Goal: Transaction & Acquisition: Purchase product/service

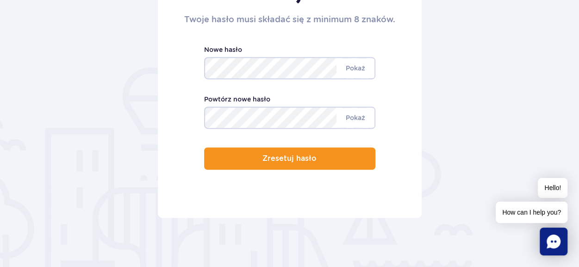
scroll to position [174, 0]
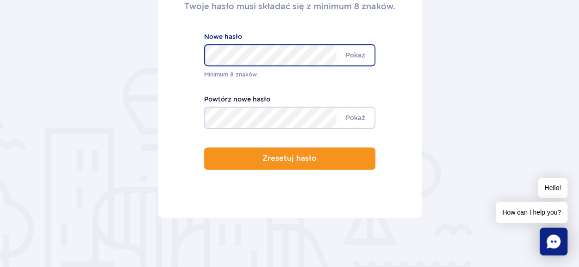
click at [322, 78] on div "Minimum 8 znaków. [GEOGRAPHIC_DATA] Nowe hasło" at bounding box center [289, 55] width 171 height 48
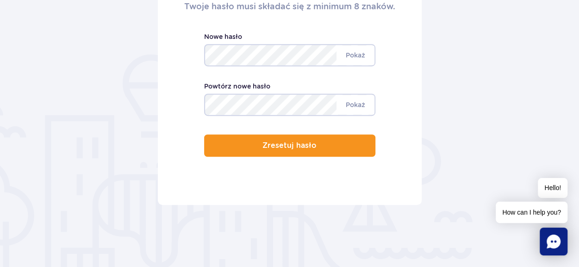
scroll to position [161, 0]
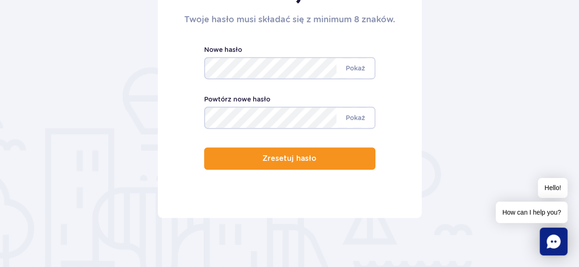
click at [521, 78] on form "Zresetuj hasło Twoje hasło musi składać się z minimum 8 znaków. Minimum 8 znakó…" at bounding box center [290, 83] width 542 height 269
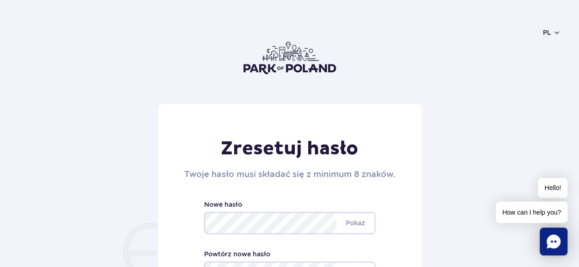
scroll to position [0, 0]
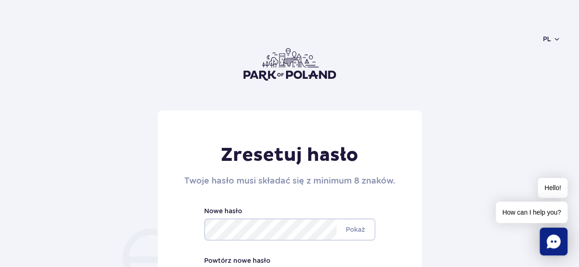
click at [301, 74] on img at bounding box center [290, 64] width 93 height 32
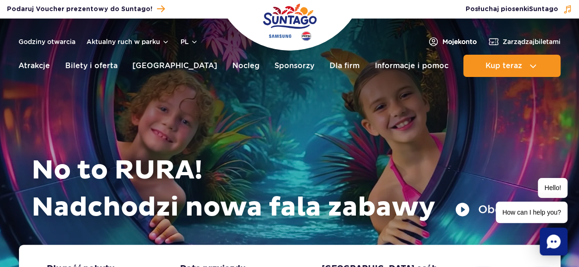
click at [450, 37] on link "Moje konto" at bounding box center [452, 41] width 49 height 11
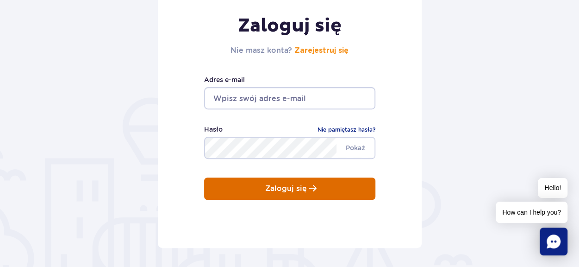
scroll to position [130, 0]
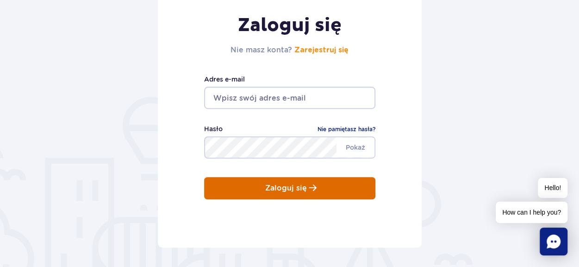
type input "olg.andrzejewska@gmail.com"
click at [332, 191] on button "Zaloguj się" at bounding box center [289, 188] width 171 height 22
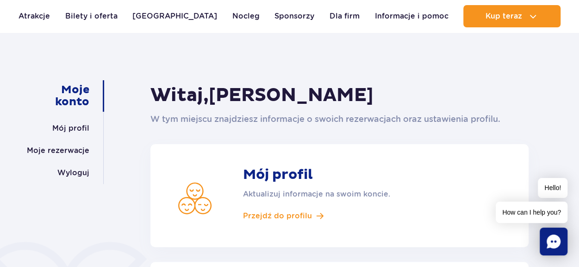
scroll to position [52, 0]
click at [270, 214] on span "Przejdź do profilu" at bounding box center [277, 216] width 69 height 10
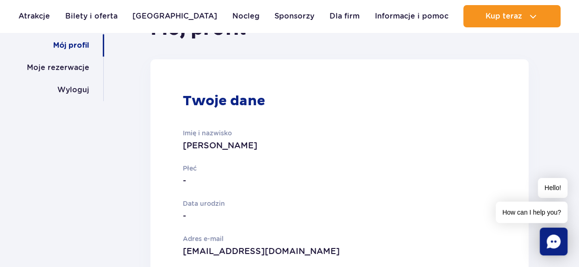
scroll to position [133, 0]
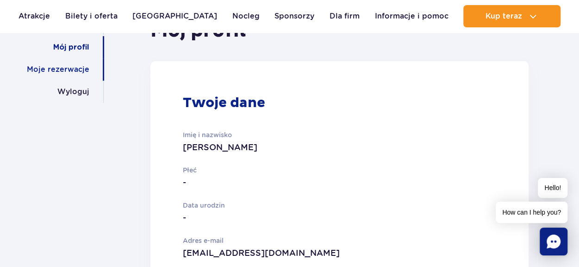
click at [83, 69] on link "Moje rezerwacje" at bounding box center [58, 69] width 63 height 22
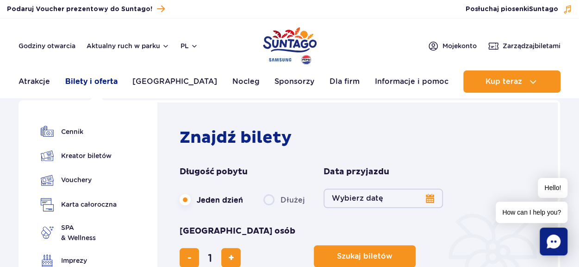
click at [102, 83] on link "Bilety i oferta" at bounding box center [91, 81] width 52 height 22
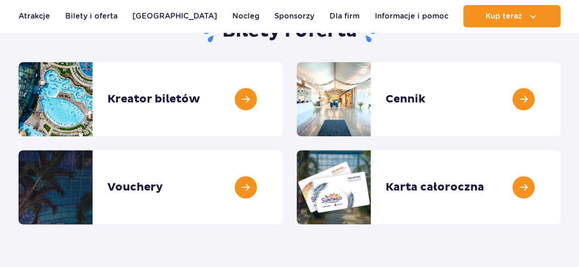
scroll to position [115, 0]
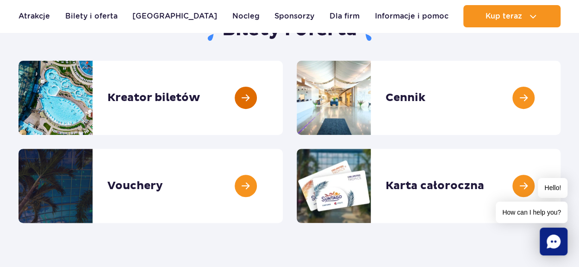
click at [283, 113] on link at bounding box center [283, 98] width 0 height 74
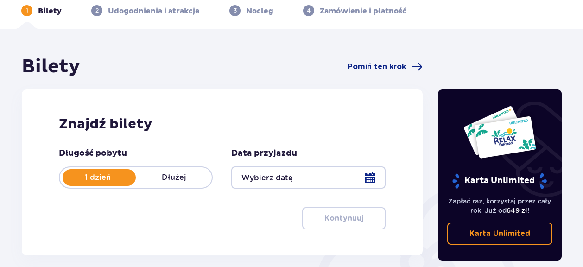
scroll to position [60, 0]
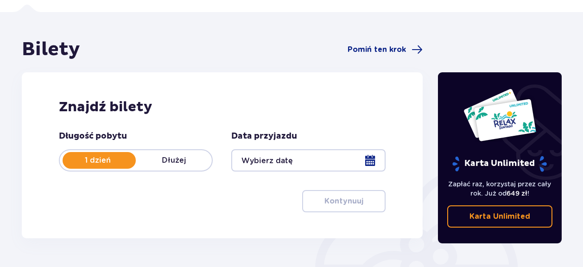
click at [282, 160] on div at bounding box center [308, 160] width 154 height 22
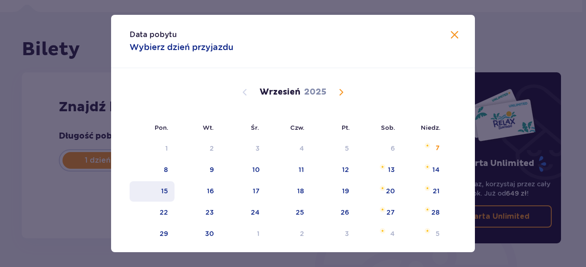
click at [169, 193] on div "15" at bounding box center [152, 191] width 45 height 20
type input "15.09.25"
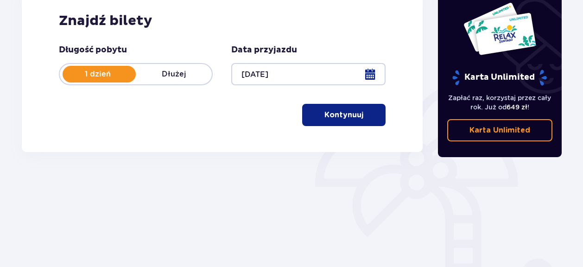
scroll to position [147, 0]
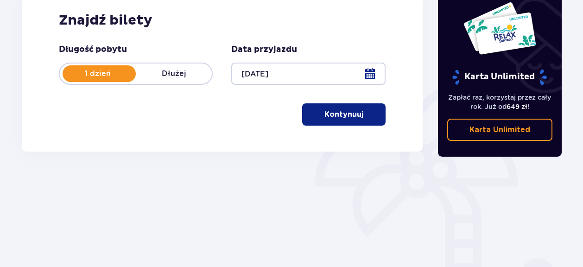
click at [347, 119] on p "Kontynuuj" at bounding box center [343, 114] width 39 height 10
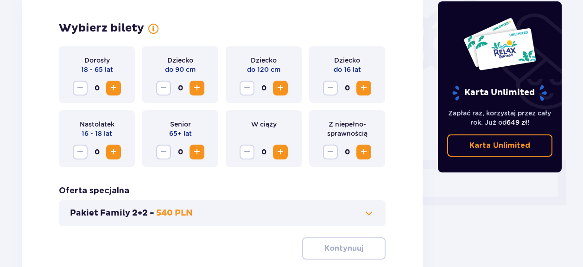
scroll to position [274, 0]
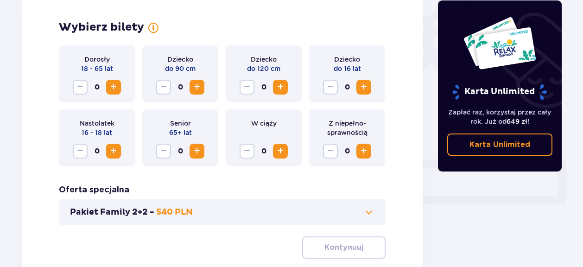
click at [110, 84] on span "Increase" at bounding box center [113, 87] width 11 height 11
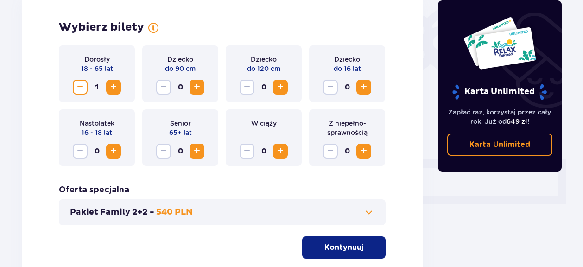
click at [110, 84] on span "Increase" at bounding box center [113, 87] width 11 height 11
click at [79, 91] on span "Decrease" at bounding box center [80, 87] width 11 height 11
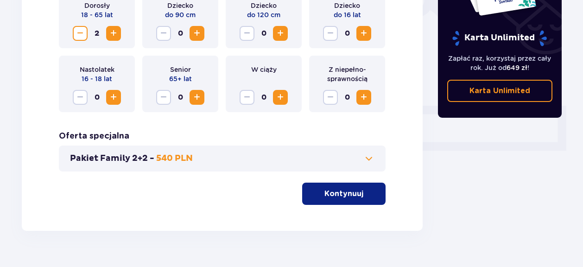
scroll to position [330, 0]
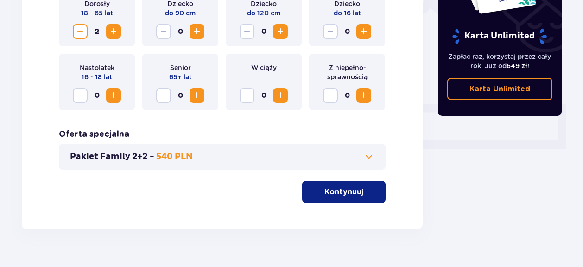
click at [272, 194] on div "Dorosły 18 - 65 lat 2 Dziecko do 90 cm 0 Dziecko do 120 cm 0 Dziecko do 16 lat …" at bounding box center [222, 96] width 326 height 213
click at [320, 197] on button "Kontynuuj" at bounding box center [343, 192] width 83 height 22
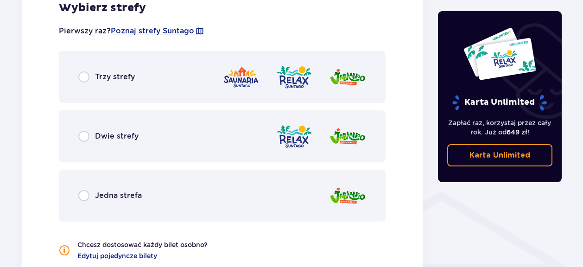
scroll to position [558, 0]
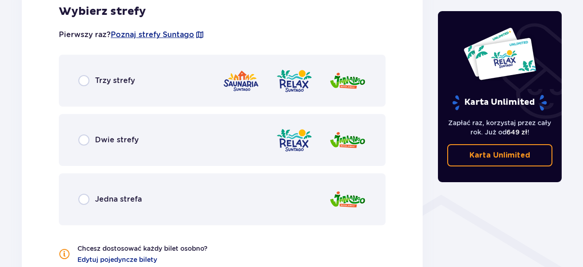
click at [74, 87] on div "Trzy strefy" at bounding box center [222, 81] width 326 height 52
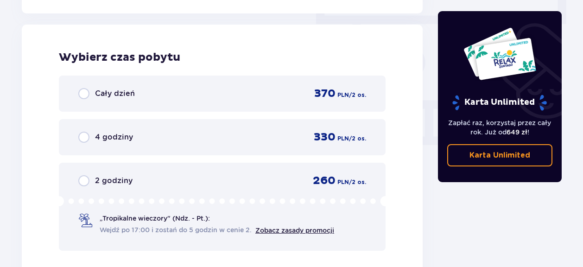
scroll to position [836, 0]
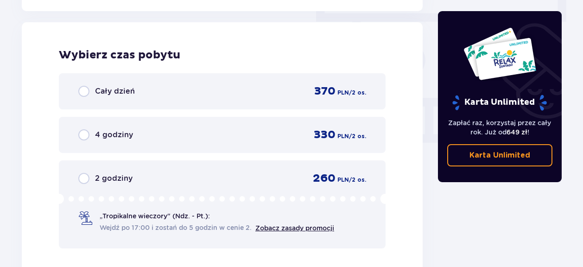
click at [94, 94] on div "Cały dzień" at bounding box center [106, 91] width 56 height 11
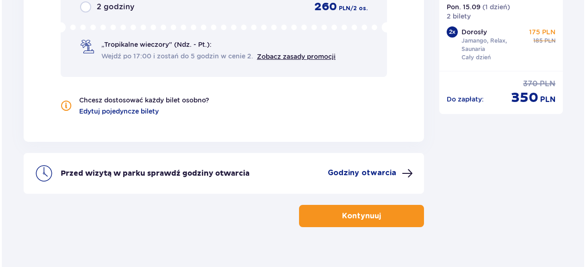
scroll to position [1010, 0]
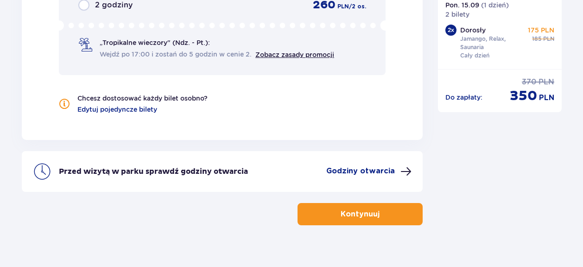
click at [383, 168] on p "Godziny otwarcia" at bounding box center [360, 171] width 69 height 10
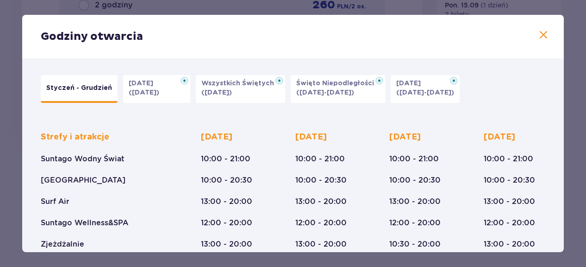
click at [550, 33] on div "Godziny otwarcia" at bounding box center [293, 37] width 542 height 44
click at [538, 39] on span at bounding box center [543, 35] width 11 height 11
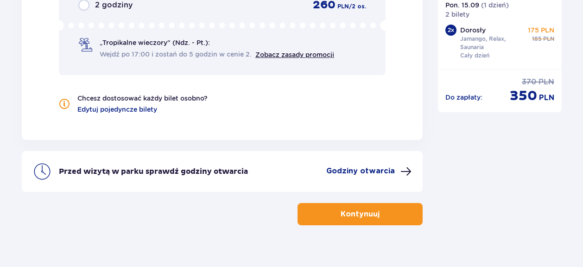
scroll to position [1023, 0]
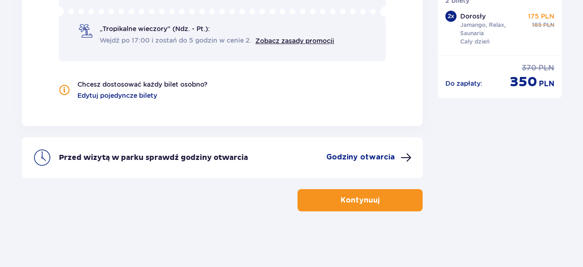
click at [404, 195] on button "Kontynuuj" at bounding box center [359, 200] width 125 height 22
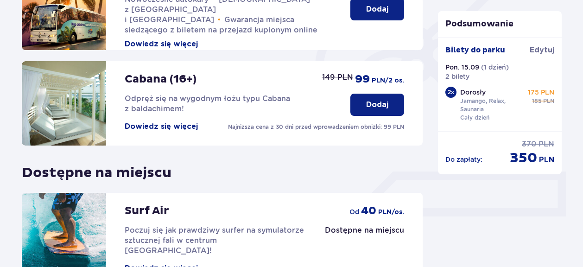
scroll to position [361, 0]
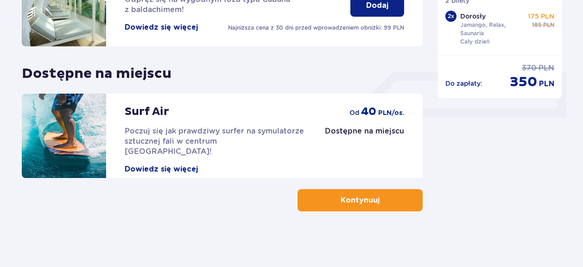
click at [361, 207] on button "Kontynuuj" at bounding box center [359, 200] width 125 height 22
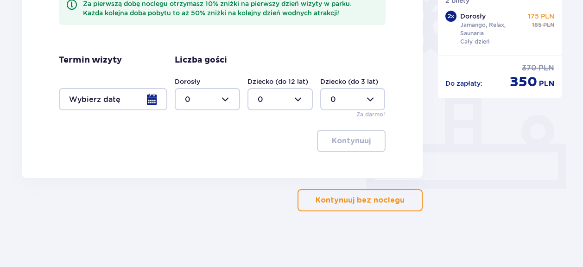
scroll to position [289, 0]
click at [151, 96] on div at bounding box center [113, 99] width 108 height 22
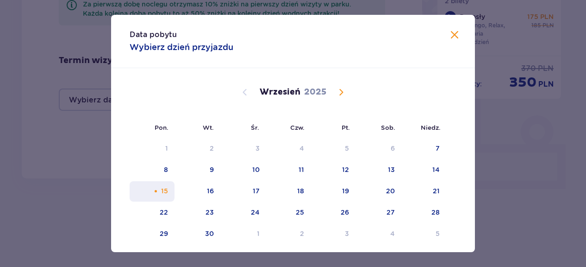
click at [166, 191] on div "15" at bounding box center [164, 190] width 7 height 9
click at [154, 193] on div "Selected as start date. poniedziałek, 15 września 2025" at bounding box center [156, 191] width 6 height 6
click at [450, 37] on span at bounding box center [454, 35] width 11 height 11
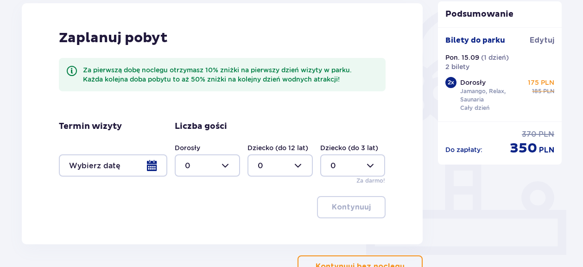
scroll to position [290, 0]
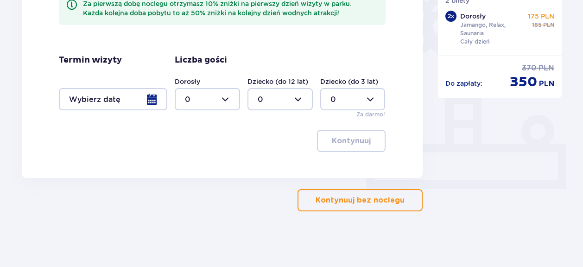
click at [376, 205] on p "Kontynuuj bez noclegu" at bounding box center [359, 200] width 89 height 10
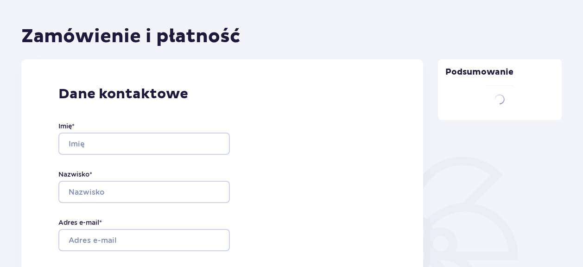
type input "Olga"
type input "Andrzejewska"
type input "olg.andrzejewska@gmail.com"
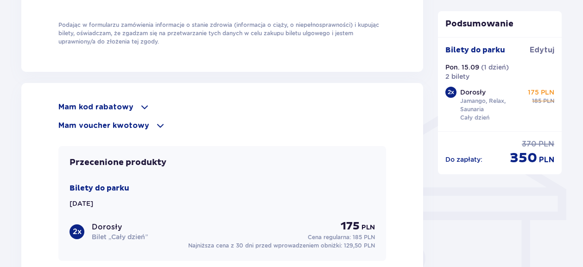
scroll to position [640, 0]
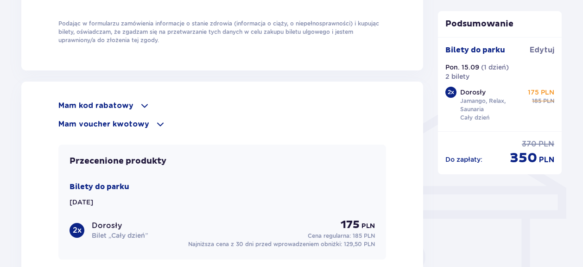
drag, startPoint x: 147, startPoint y: 115, endPoint x: 148, endPoint y: 127, distance: 11.6
click at [148, 127] on div "Mam kod rabatowy Zastosuj Mam voucher kwotowy Zastosuj" at bounding box center [221, 115] width 327 height 30
click at [148, 127] on div "Mam voucher kwotowy" at bounding box center [221, 124] width 327 height 11
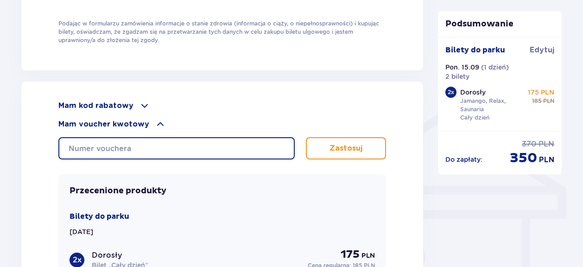
click at [208, 153] on input "text" at bounding box center [176, 148] width 236 height 22
paste input "0660001046232511"
type input "0660001046232511"
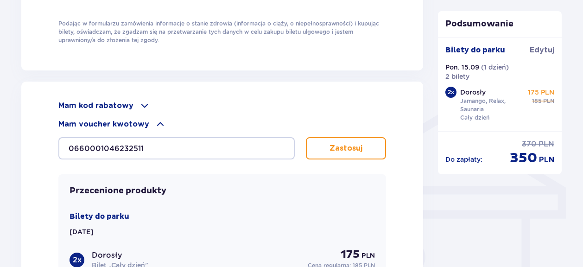
click at [334, 157] on div "Mam kod rabatowy Zastosuj Mam voucher kwotowy 0660001046232511 Zastosuj Przecen…" at bounding box center [221, 244] width 327 height 288
click at [339, 151] on p "Zastosuj" at bounding box center [345, 148] width 33 height 10
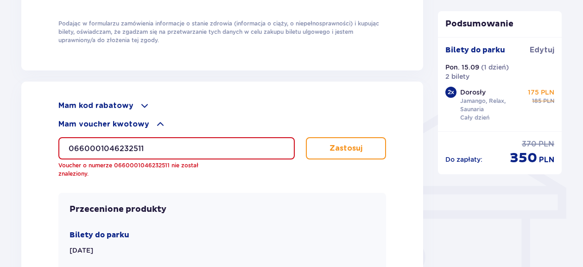
click at [146, 145] on input "0660001046232511" at bounding box center [176, 148] width 236 height 22
drag, startPoint x: 146, startPoint y: 145, endPoint x: 2, endPoint y: 144, distance: 144.0
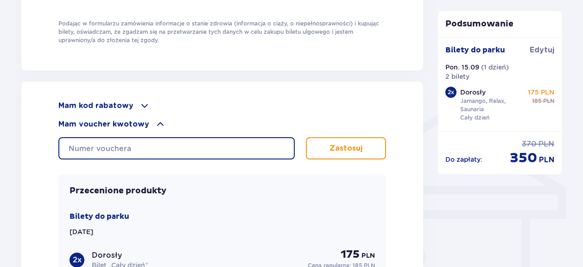
paste input "0660002112510274"
type input "0660002112510274"
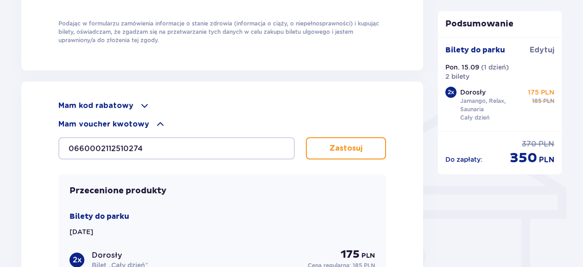
click at [364, 151] on button "Zastosuj" at bounding box center [346, 148] width 80 height 22
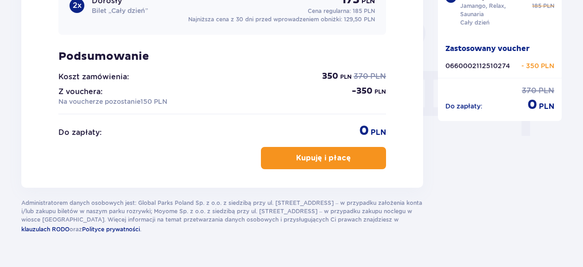
scroll to position [864, 0]
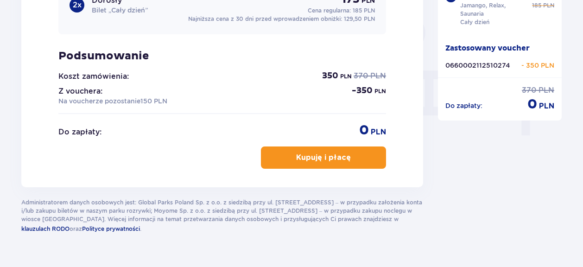
click at [330, 155] on p "Kupuję i płacę" at bounding box center [323, 157] width 55 height 10
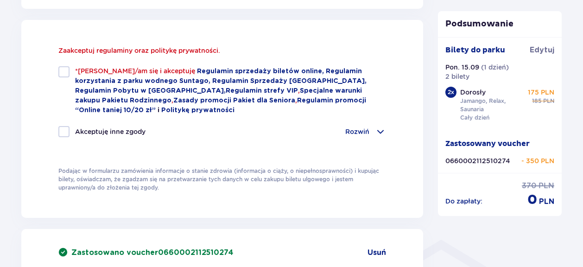
scroll to position [512, 0]
click at [63, 66] on div "Zaakceptuj regulaminy oraz politykę prywatności. *Zapoznałem/am się i akceptuję…" at bounding box center [221, 97] width 327 height 102
click at [62, 73] on div at bounding box center [63, 72] width 11 height 11
checkbox input "true"
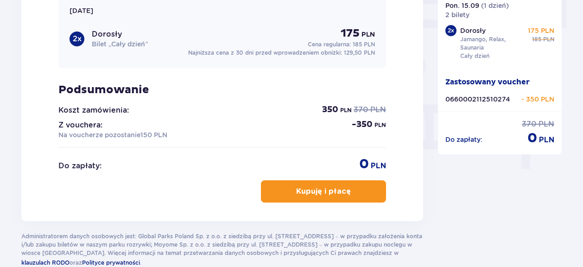
scroll to position [884, 0]
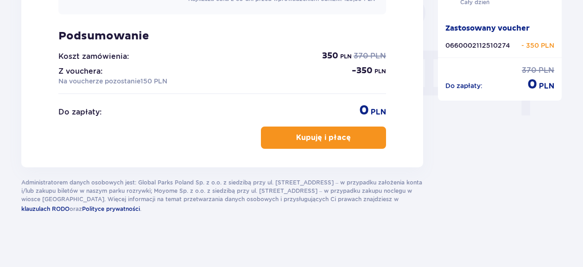
click at [299, 145] on button "Kupuję i płacę" at bounding box center [323, 137] width 125 height 22
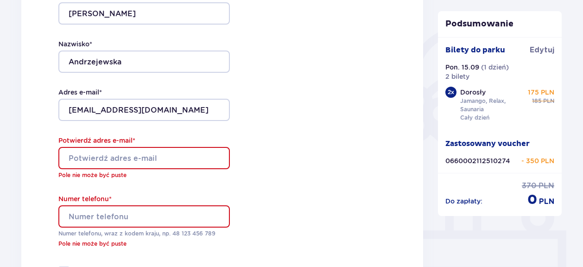
scroll to position [178, 0]
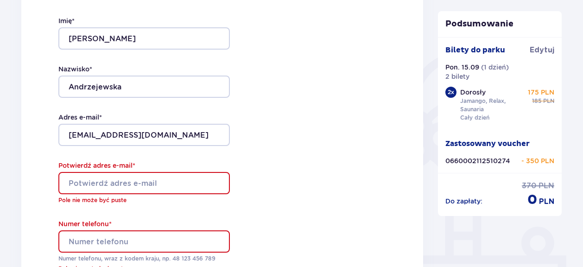
click at [114, 180] on input "Potwierdź adres e-mail *" at bounding box center [143, 183] width 171 height 22
type input "olg.andrzejewska@gmail.com"
type input "888162296"
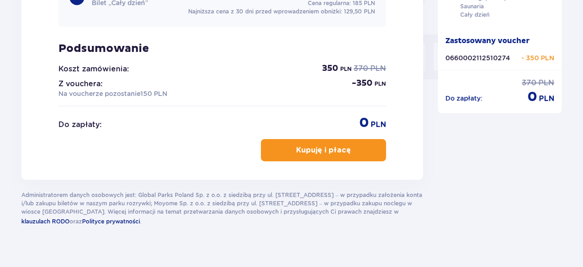
click at [340, 148] on p "Kupuję i płacę" at bounding box center [323, 150] width 55 height 10
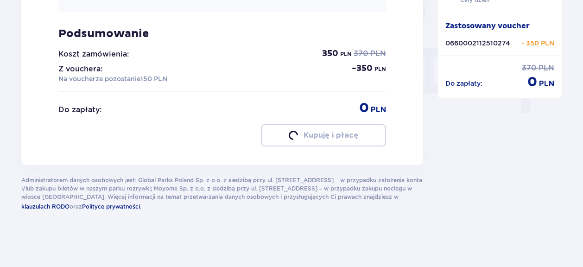
scroll to position [871, 0]
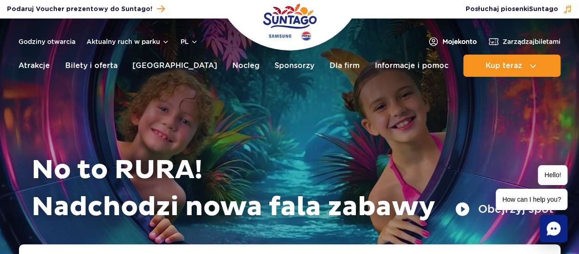
click at [457, 45] on span "Moje konto" at bounding box center [460, 41] width 34 height 9
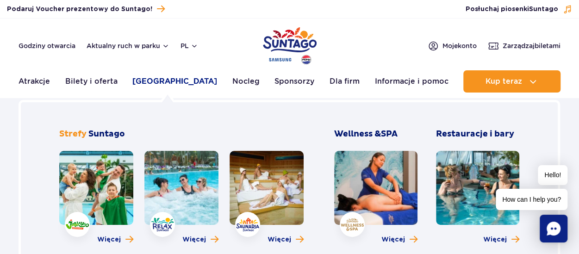
click at [152, 81] on link "[GEOGRAPHIC_DATA]" at bounding box center [174, 81] width 85 height 22
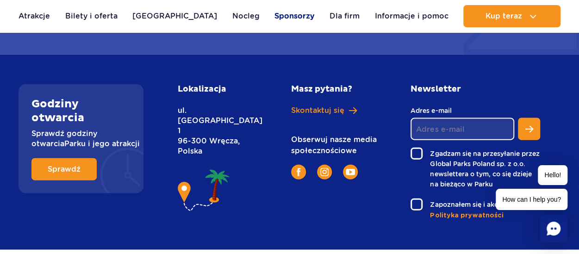
scroll to position [961, 0]
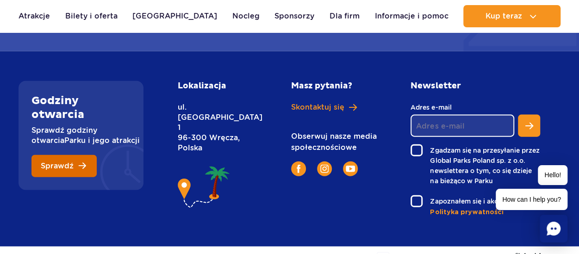
click at [70, 171] on link "Sprawdź" at bounding box center [63, 166] width 65 height 22
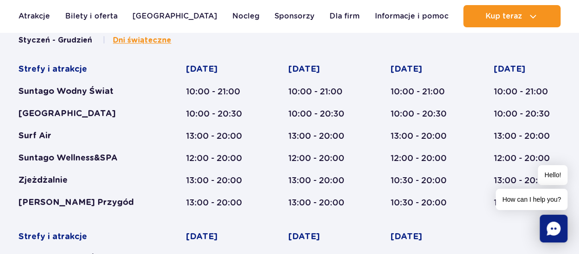
scroll to position [443, 0]
